Goal: Information Seeking & Learning: Find specific fact

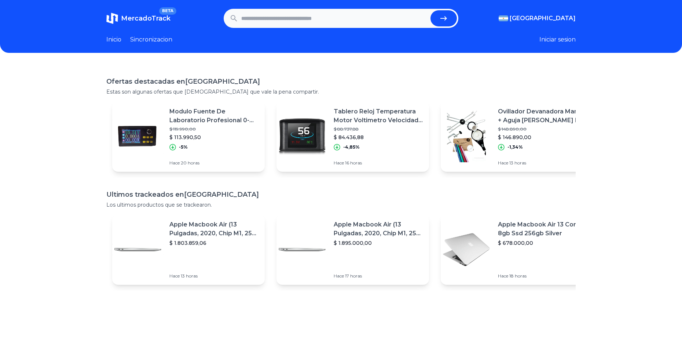
click at [295, 25] on input "text" at bounding box center [334, 18] width 186 height 16
click at [270, 24] on input "text" at bounding box center [334, 18] width 186 height 16
click at [586, 18] on header "MercadoTrack BETA [GEOGRAPHIC_DATA] [GEOGRAPHIC_DATA] [GEOGRAPHIC_DATA] [GEOGRA…" at bounding box center [341, 26] width 682 height 53
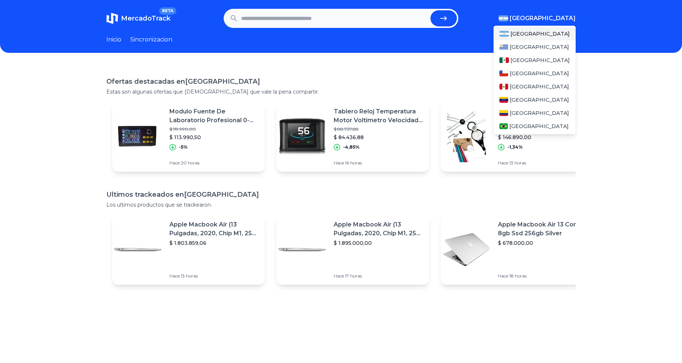
click at [544, 15] on button "[GEOGRAPHIC_DATA]" at bounding box center [537, 18] width 77 height 9
click at [523, 126] on span "[GEOGRAPHIC_DATA]" at bounding box center [538, 125] width 59 height 7
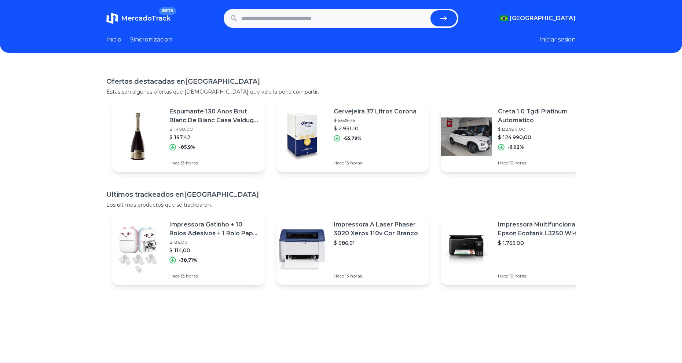
click at [360, 20] on input "text" at bounding box center [334, 18] width 186 height 16
click at [301, 26] on input "text" at bounding box center [334, 18] width 186 height 16
click at [299, 24] on input "text" at bounding box center [334, 18] width 186 height 16
paste input "**********"
type input "**********"
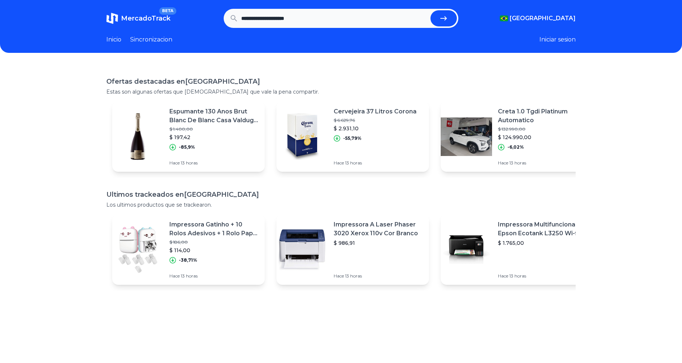
click at [448, 17] on icon "submit" at bounding box center [443, 18] width 9 height 9
